Goal: Feedback & Contribution: Contribute content

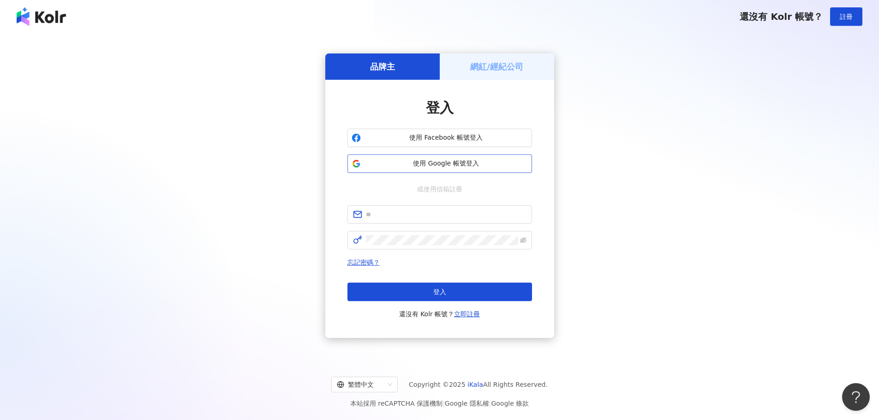
click at [470, 161] on span "使用 Google 帳號登入" at bounding box center [445, 163] width 163 height 9
click at [438, 161] on span "使用 Google 帳號登入" at bounding box center [445, 163] width 163 height 9
click at [432, 172] on button "使用 Google 帳號登入" at bounding box center [439, 164] width 184 height 18
click at [442, 169] on button "使用 Google 帳號登入" at bounding box center [439, 164] width 184 height 18
click at [437, 163] on span "使用 Google 帳號登入" at bounding box center [445, 163] width 163 height 9
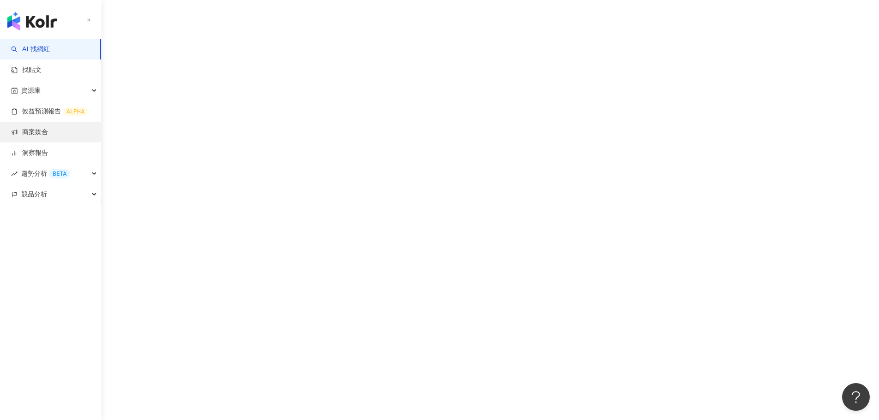
click at [48, 131] on link "商案媒合" at bounding box center [29, 132] width 37 height 9
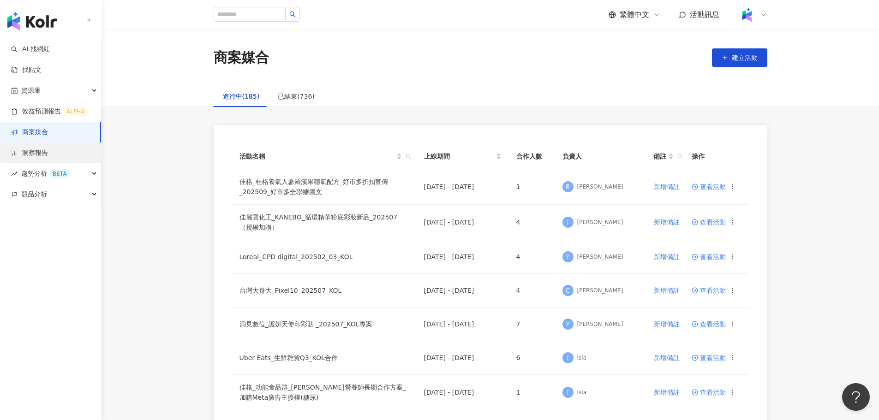
click at [48, 155] on link "洞察報告" at bounding box center [29, 153] width 37 height 9
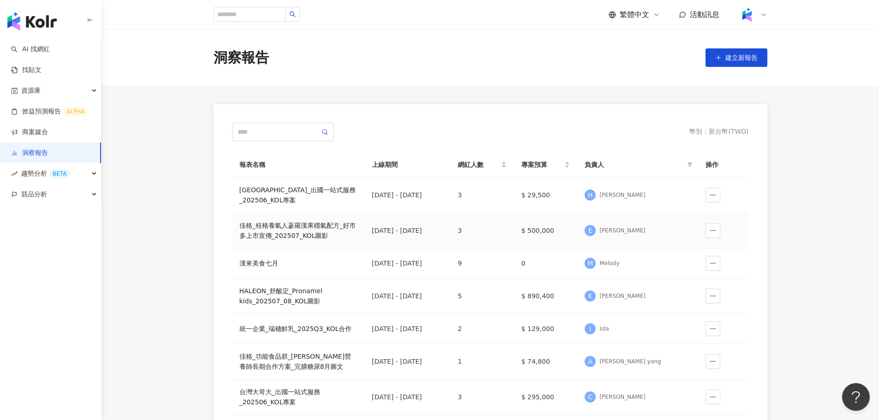
click at [288, 231] on div "佳格_桂格養氣人蔘羅漢果穩氣配方_好市多上市宣傳_202507_KOL圖影" at bounding box center [298, 230] width 118 height 20
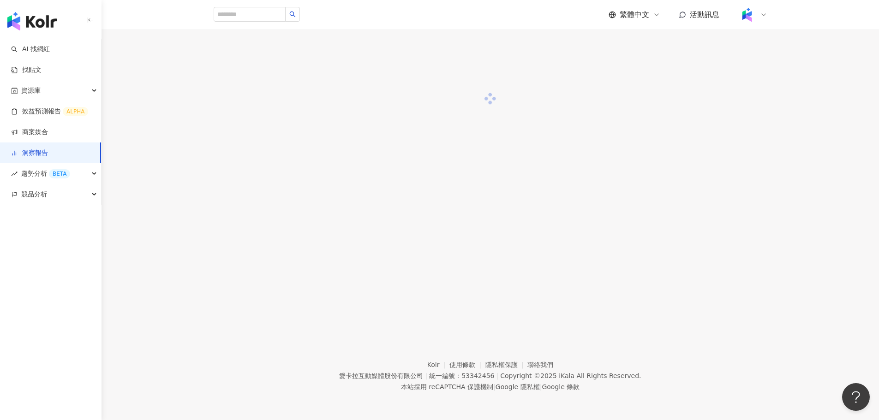
click at [288, 232] on div at bounding box center [489, 174] width 777 height 288
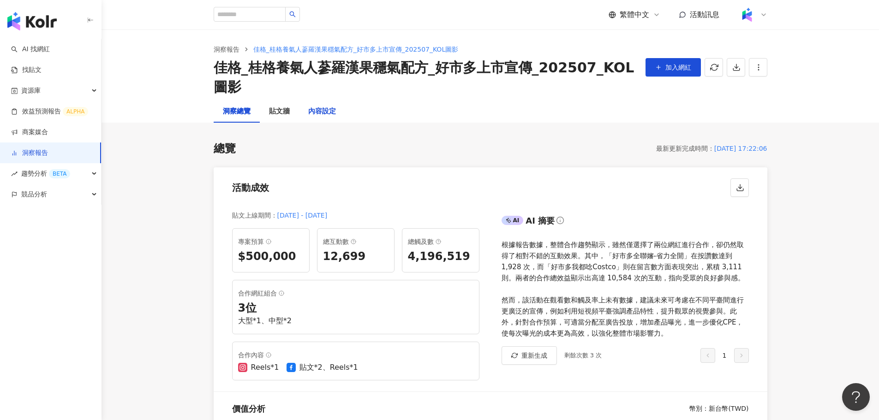
click at [326, 110] on div "內容設定" at bounding box center [322, 111] width 28 height 11
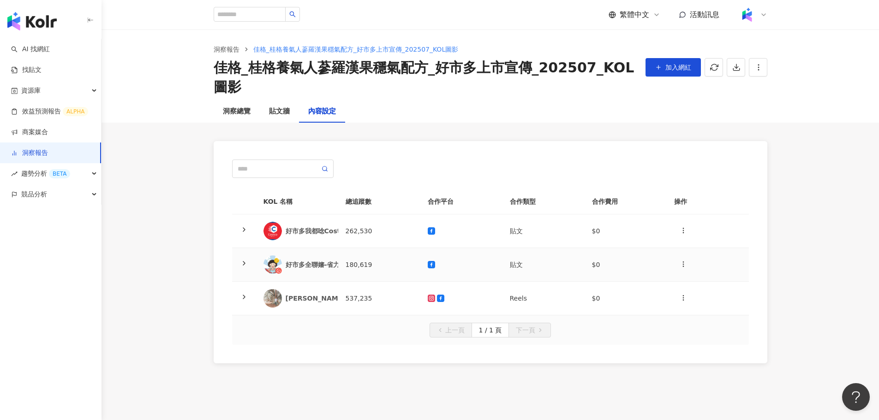
click at [370, 256] on td "180,619" at bounding box center [379, 265] width 82 height 34
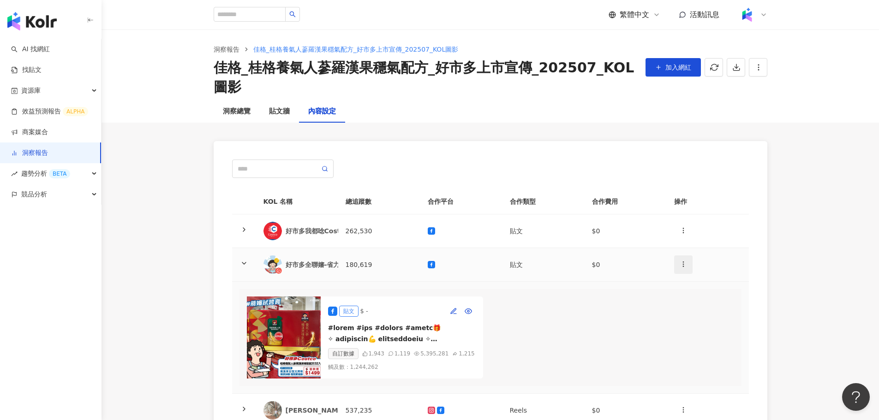
click at [683, 262] on circle "button" at bounding box center [683, 262] width 0 height 0
click at [690, 289] on div "新增內容" at bounding box center [699, 287] width 36 height 10
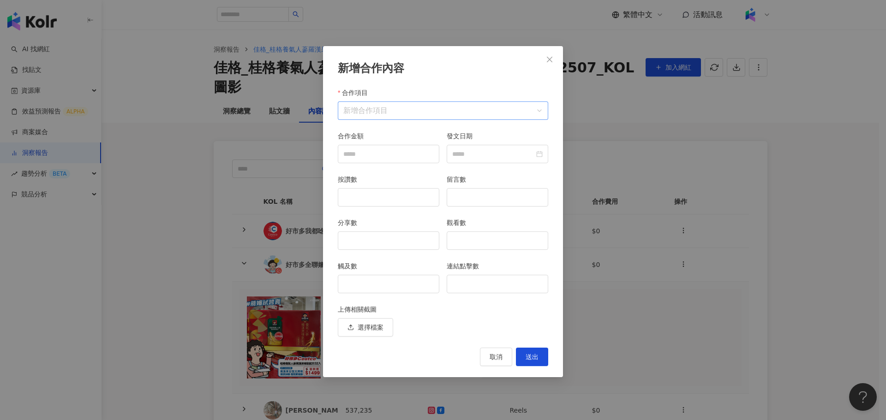
click at [453, 116] on input "合作項目" at bounding box center [442, 111] width 199 height 18
click at [383, 150] on div "Facebook" at bounding box center [365, 152] width 41 height 10
click at [440, 127] on li "限時動態" at bounding box center [435, 133] width 61 height 18
click at [425, 243] on input "分享數" at bounding box center [388, 241] width 101 height 18
click at [394, 281] on input "觸及數" at bounding box center [388, 284] width 101 height 18
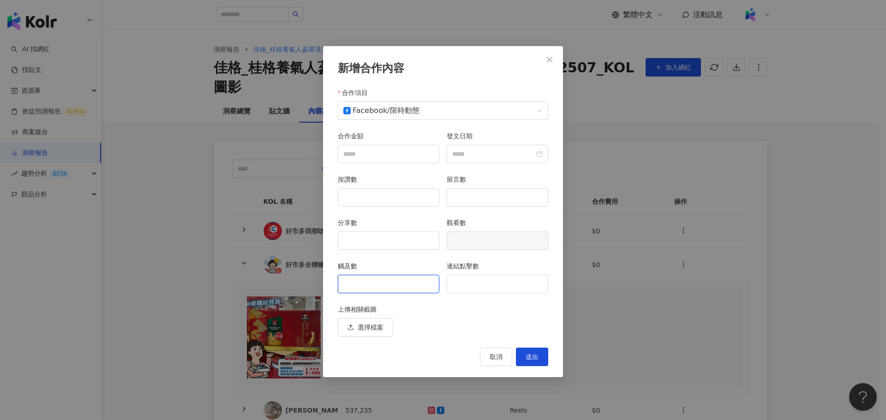
paste input "*****"
type input "*****"
click at [524, 357] on button "送出" at bounding box center [532, 357] width 32 height 18
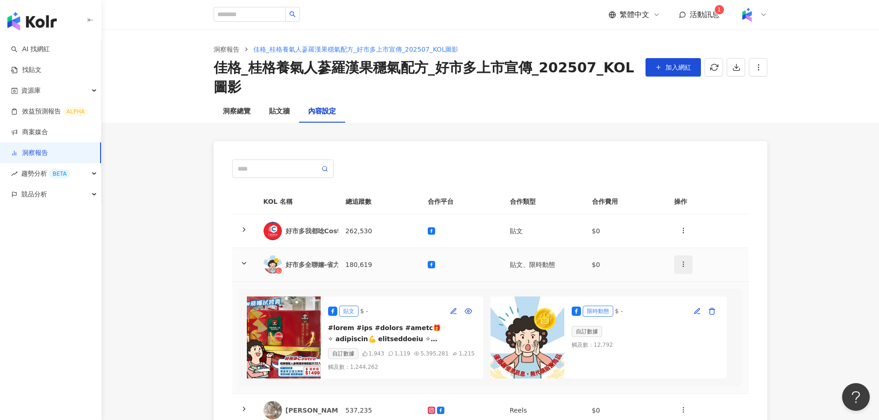
click at [687, 265] on button "button" at bounding box center [683, 265] width 18 height 18
click at [696, 285] on div "新增內容" at bounding box center [699, 287] width 36 height 10
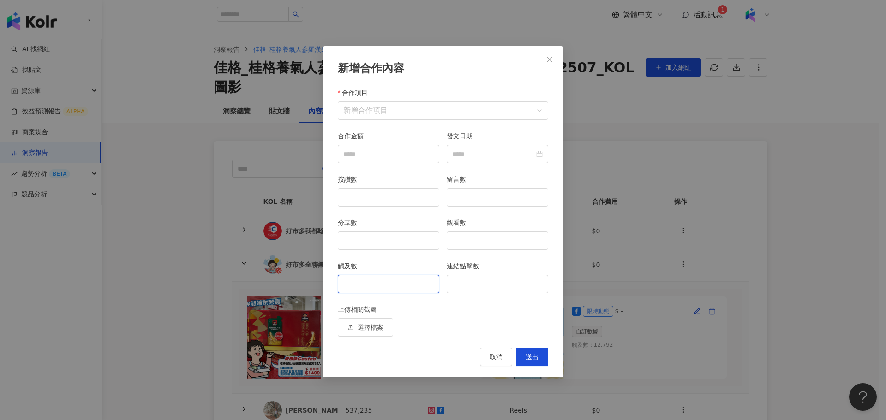
click at [435, 291] on input "觸及數" at bounding box center [388, 284] width 101 height 18
paste input "*****"
type input "*****"
click at [533, 361] on span "送出" at bounding box center [531, 356] width 13 height 7
click at [441, 118] on input "合作項目" at bounding box center [442, 111] width 199 height 18
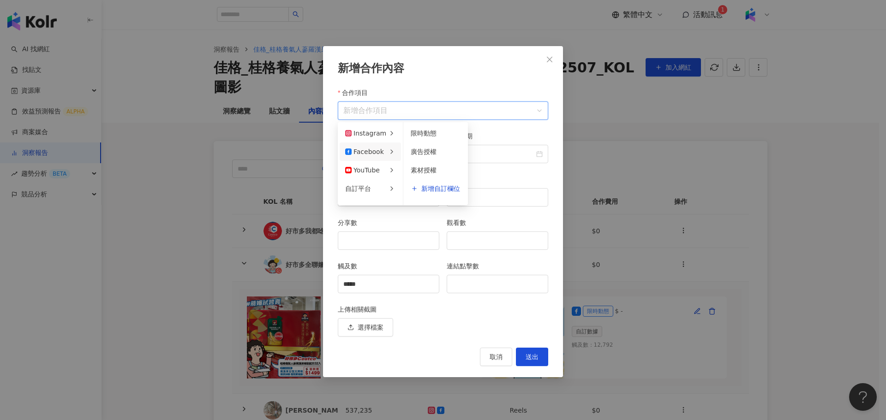
drag, startPoint x: 420, startPoint y: 133, endPoint x: 427, endPoint y: 138, distance: 8.6
click at [420, 132] on span "限時動態" at bounding box center [424, 133] width 26 height 7
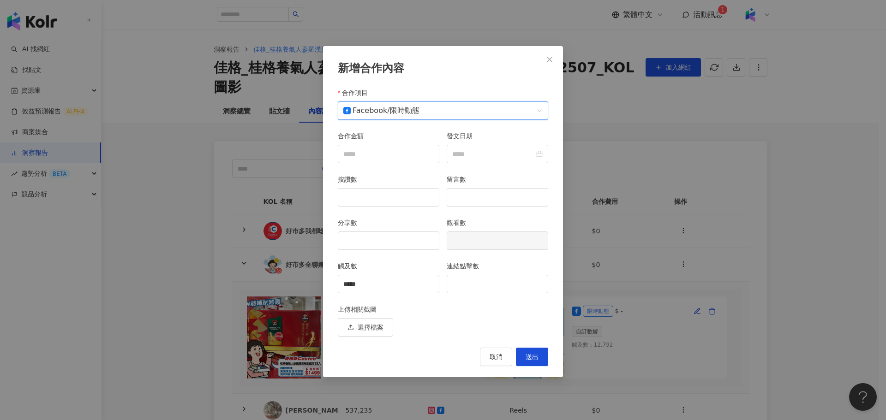
drag, startPoint x: 533, startPoint y: 363, endPoint x: 541, endPoint y: 351, distance: 13.6
click at [534, 363] on button "送出" at bounding box center [532, 357] width 32 height 18
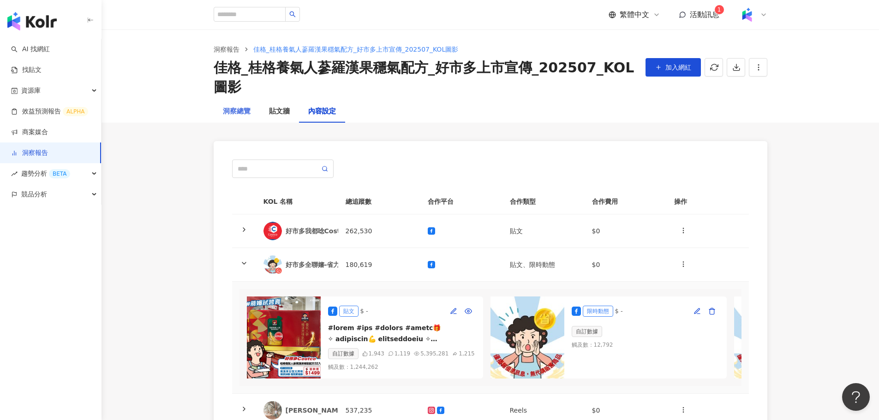
click at [244, 118] on div "洞察總覽" at bounding box center [237, 112] width 46 height 22
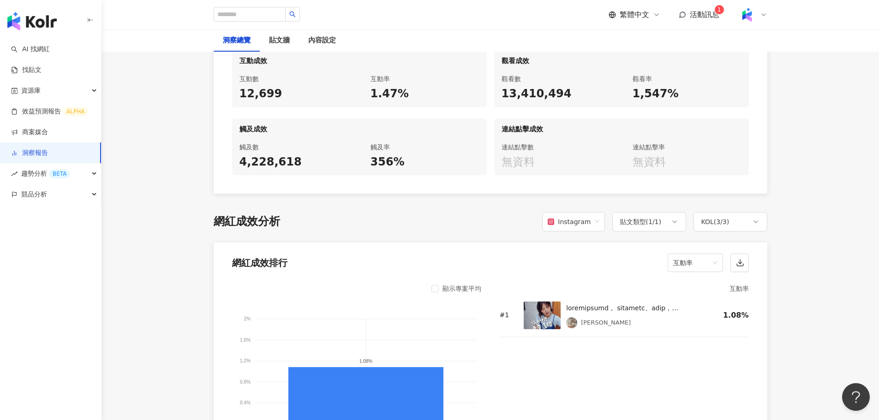
scroll to position [646, 0]
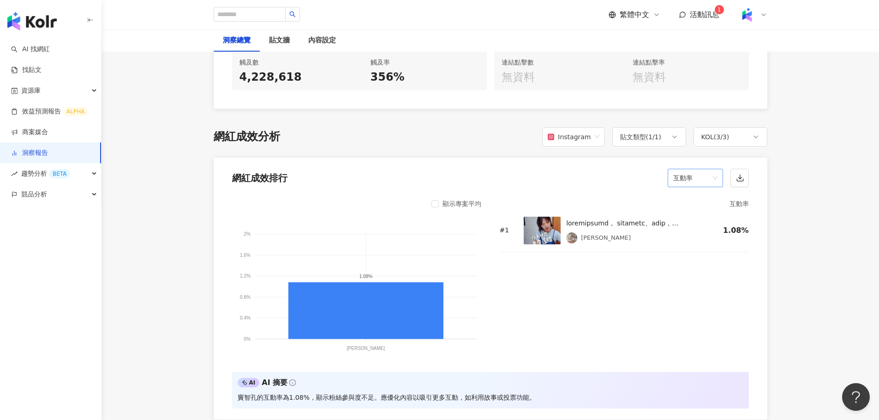
click at [693, 185] on span "互動率" at bounding box center [695, 178] width 44 height 18
click at [686, 219] on div "留言數" at bounding box center [695, 214] width 41 height 10
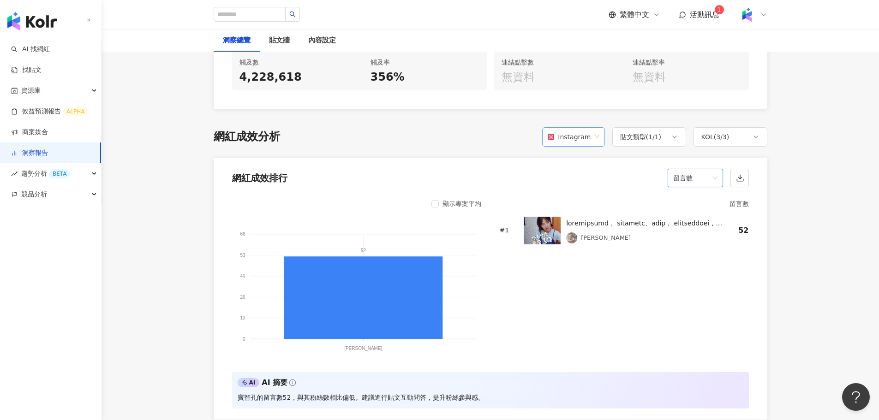
click at [593, 134] on span "Instagram" at bounding box center [572, 137] width 51 height 18
click at [593, 168] on div "Facebook" at bounding box center [576, 174] width 59 height 16
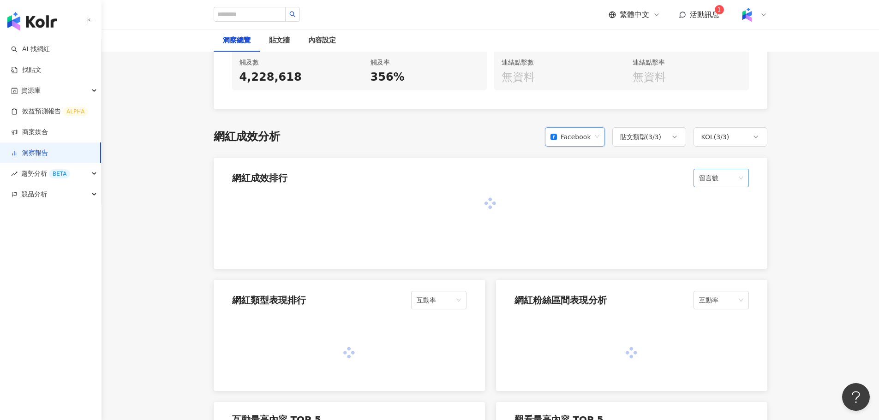
click at [722, 178] on span "留言數" at bounding box center [721, 178] width 44 height 18
click at [624, 193] on div at bounding box center [490, 231] width 553 height 76
